Goal: Information Seeking & Learning: Learn about a topic

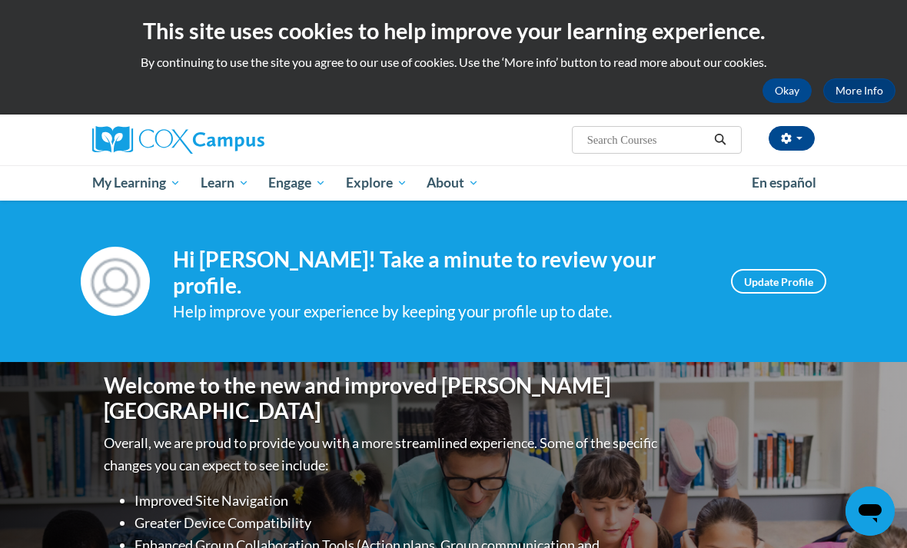
click at [0, 0] on span "PK-5 Structured Literacy Program" at bounding box center [0, 0] width 0 height 0
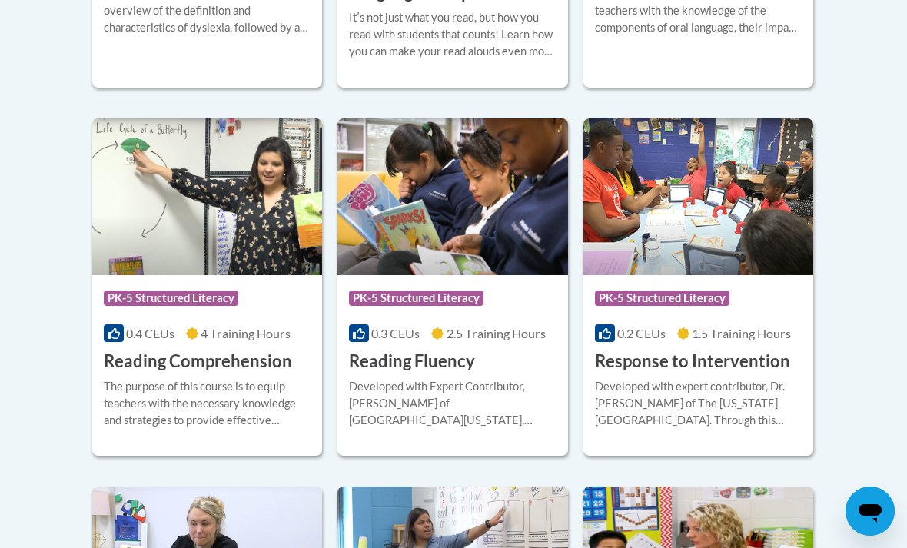
scroll to position [1391, 0]
click at [179, 238] on img at bounding box center [207, 197] width 230 height 157
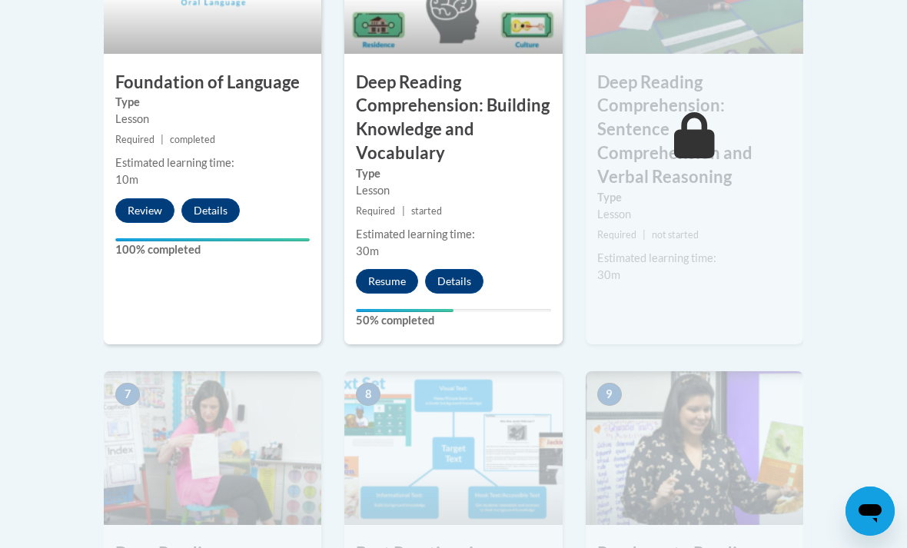
scroll to position [1028, 0]
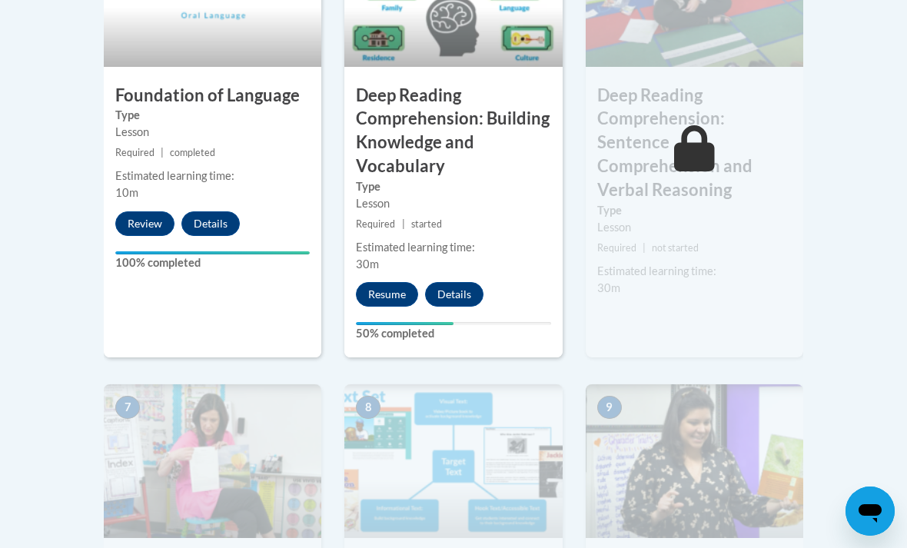
click at [381, 296] on button "Resume" at bounding box center [387, 294] width 62 height 25
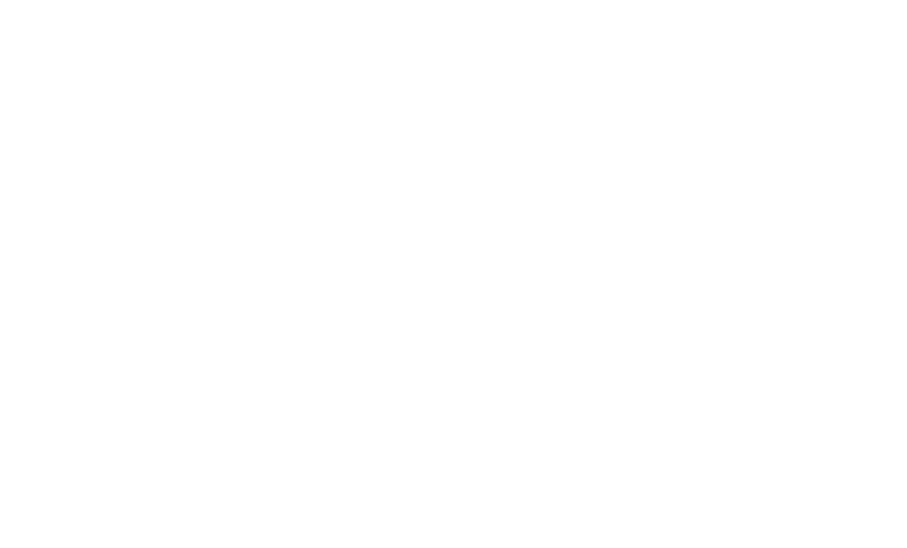
scroll to position [1370, 0]
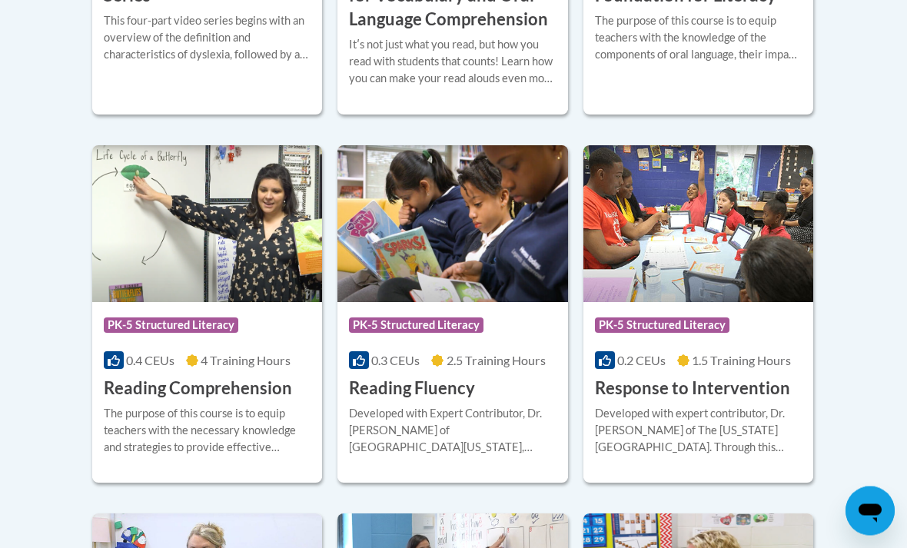
scroll to position [1361, 0]
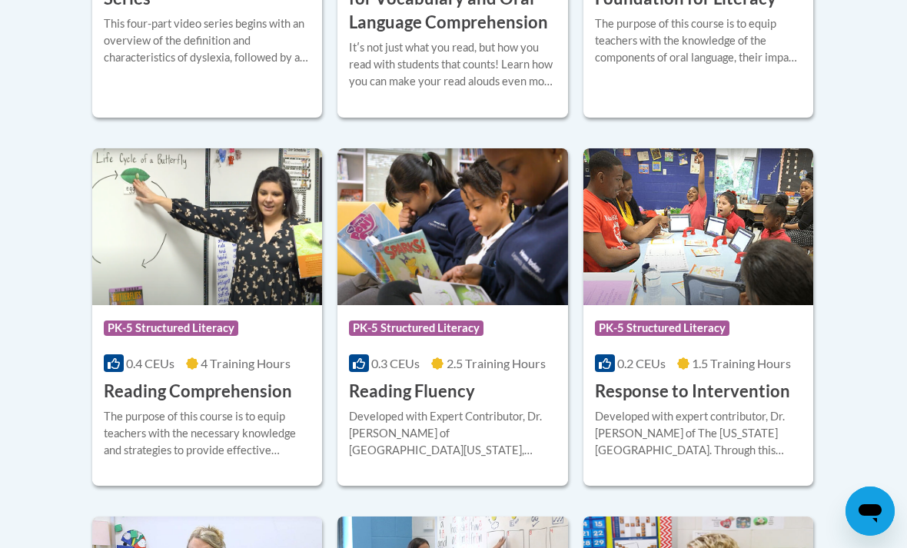
click at [245, 313] on div "Course Category: PK-5 Structured Literacy" at bounding box center [207, 330] width 207 height 35
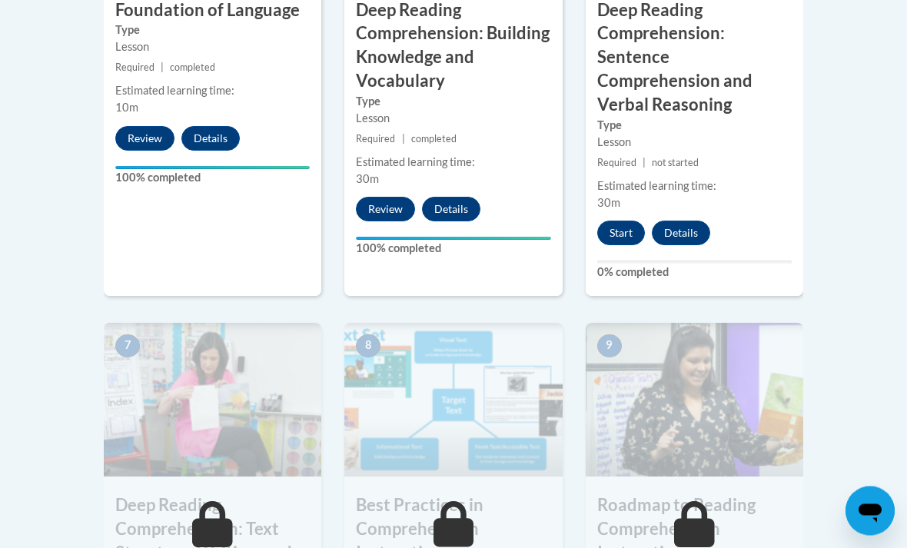
click at [632, 221] on button "Start" at bounding box center [621, 233] width 48 height 25
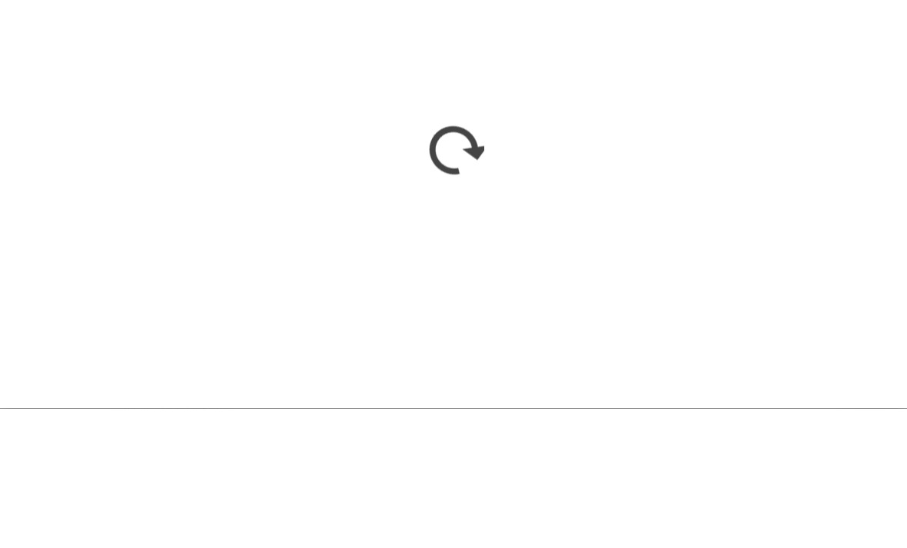
scroll to position [1743, 0]
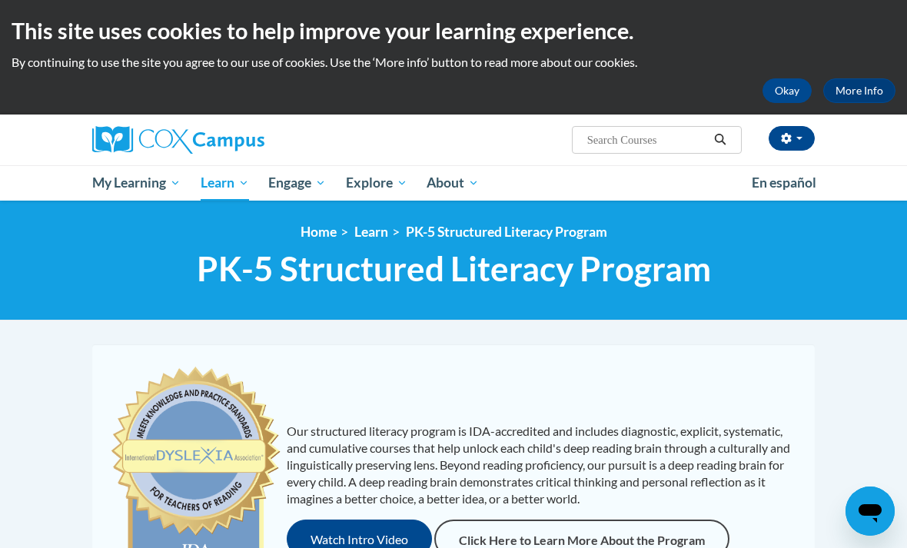
click at [0, 0] on span "PK-5 Structured Literacy Program" at bounding box center [0, 0] width 0 height 0
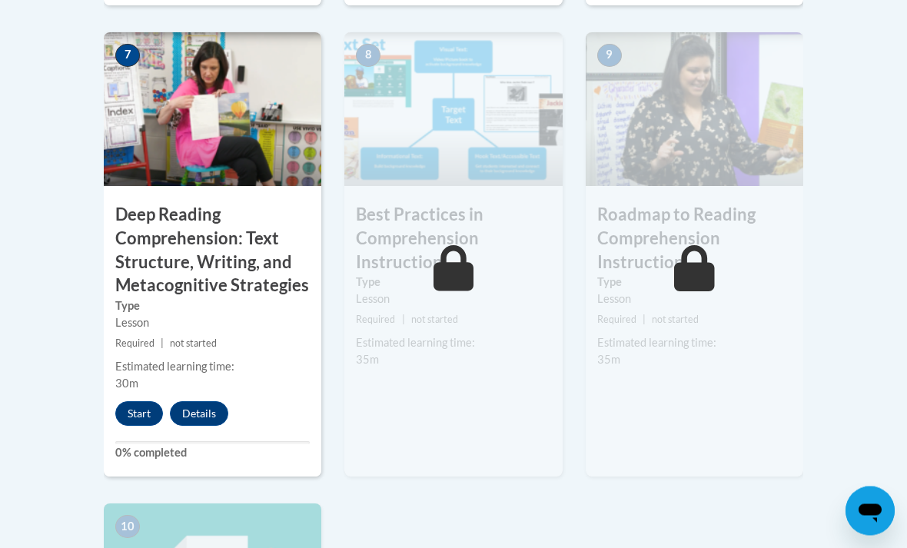
scroll to position [1414, 0]
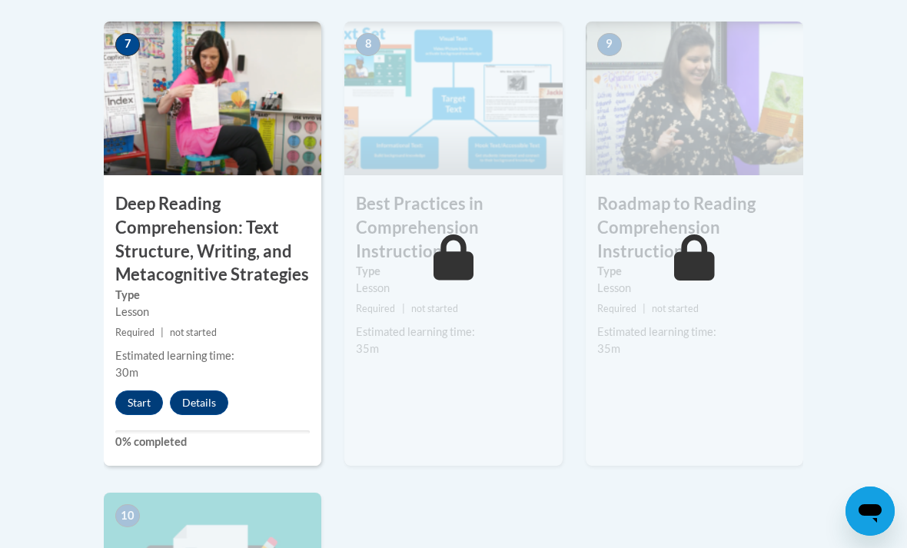
click at [133, 390] on button "Start" at bounding box center [139, 402] width 48 height 25
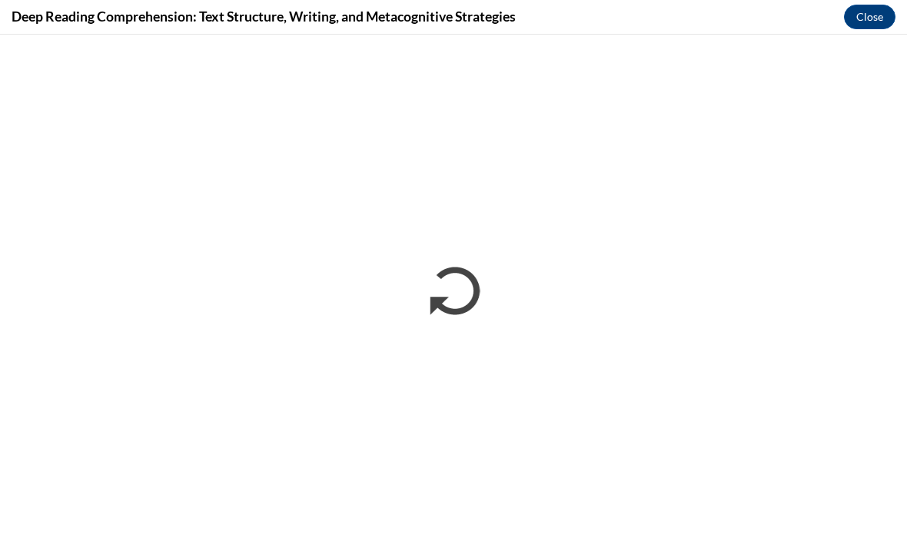
scroll to position [0, 0]
